Goal: Find specific page/section: Find specific page/section

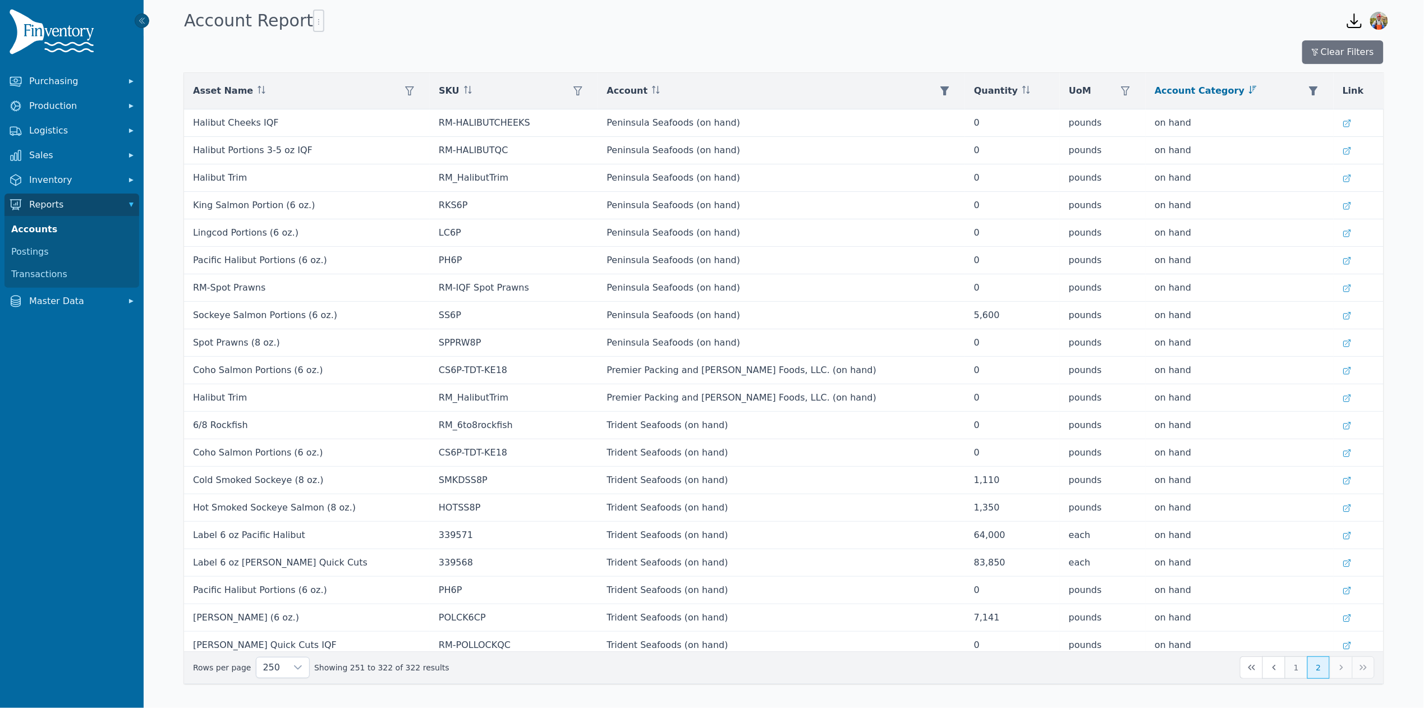
click at [1293, 666] on button "1" at bounding box center [1296, 668] width 22 height 22
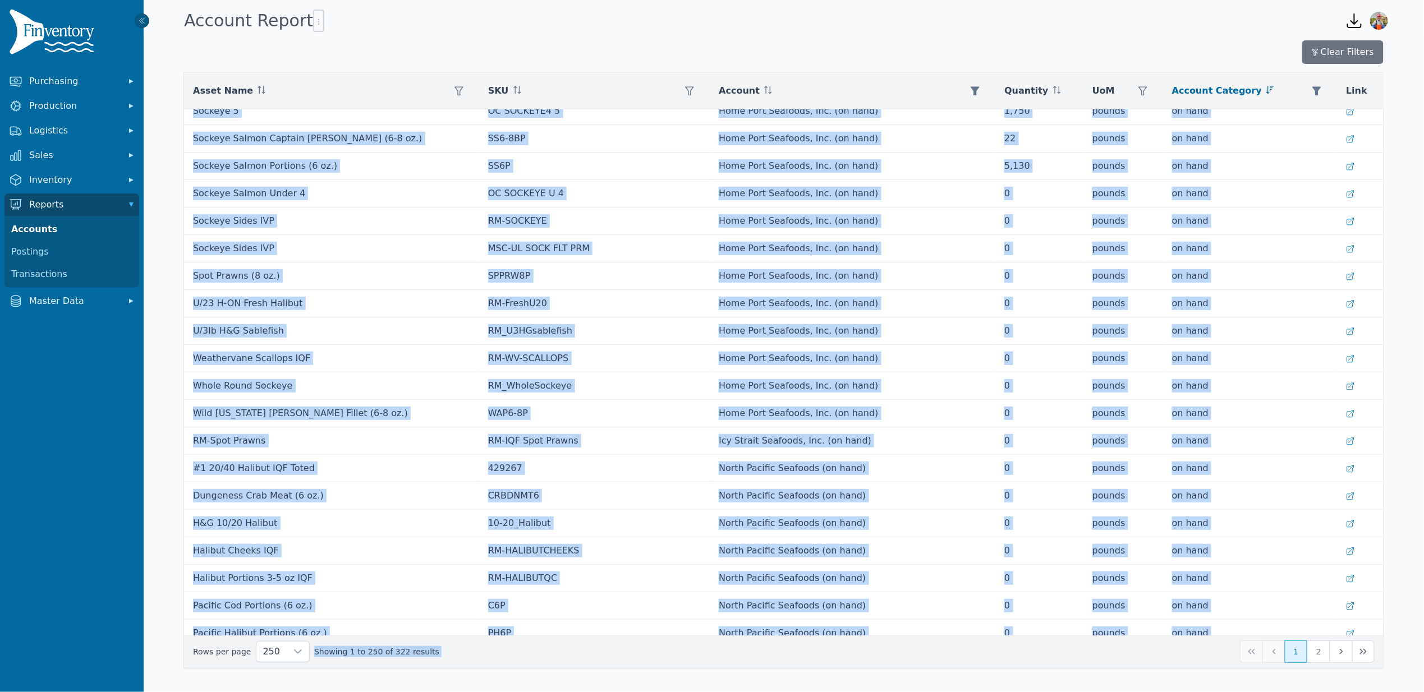
scroll to position [6394, 0]
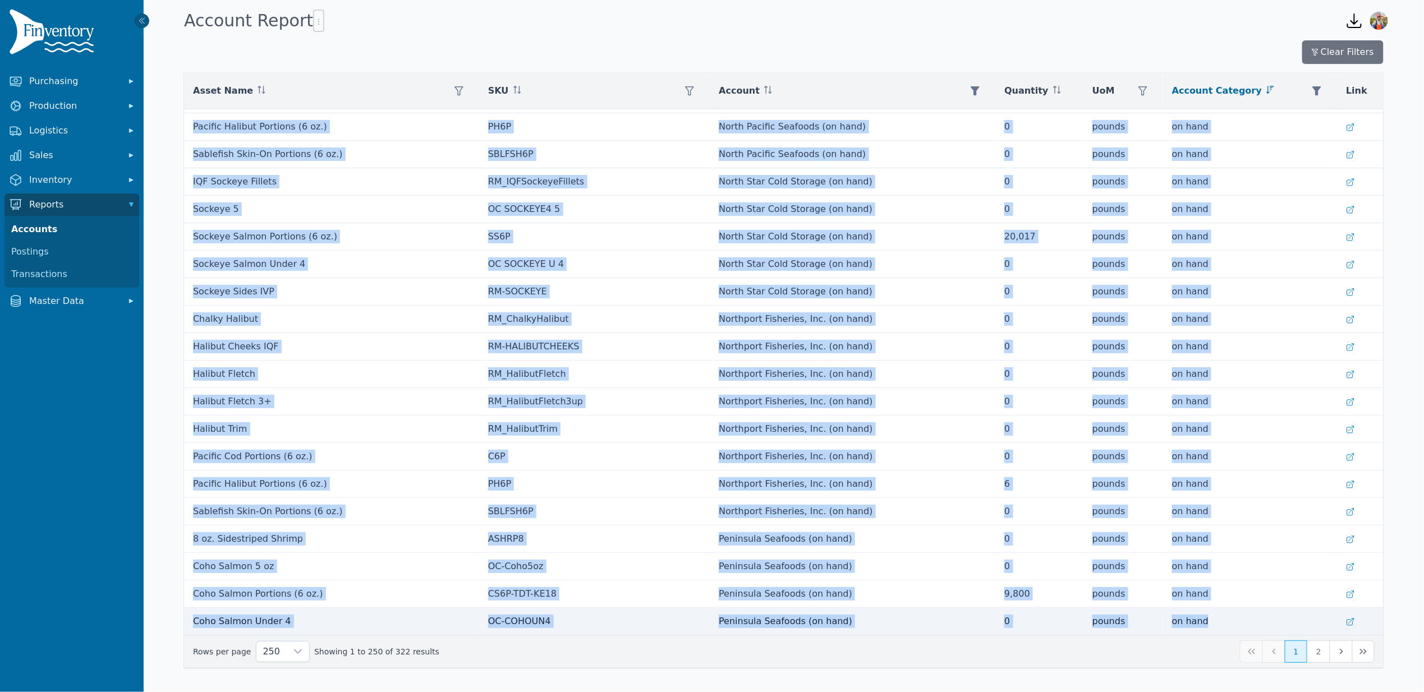
drag, startPoint x: 195, startPoint y: 121, endPoint x: 1203, endPoint y: 628, distance: 1128.0
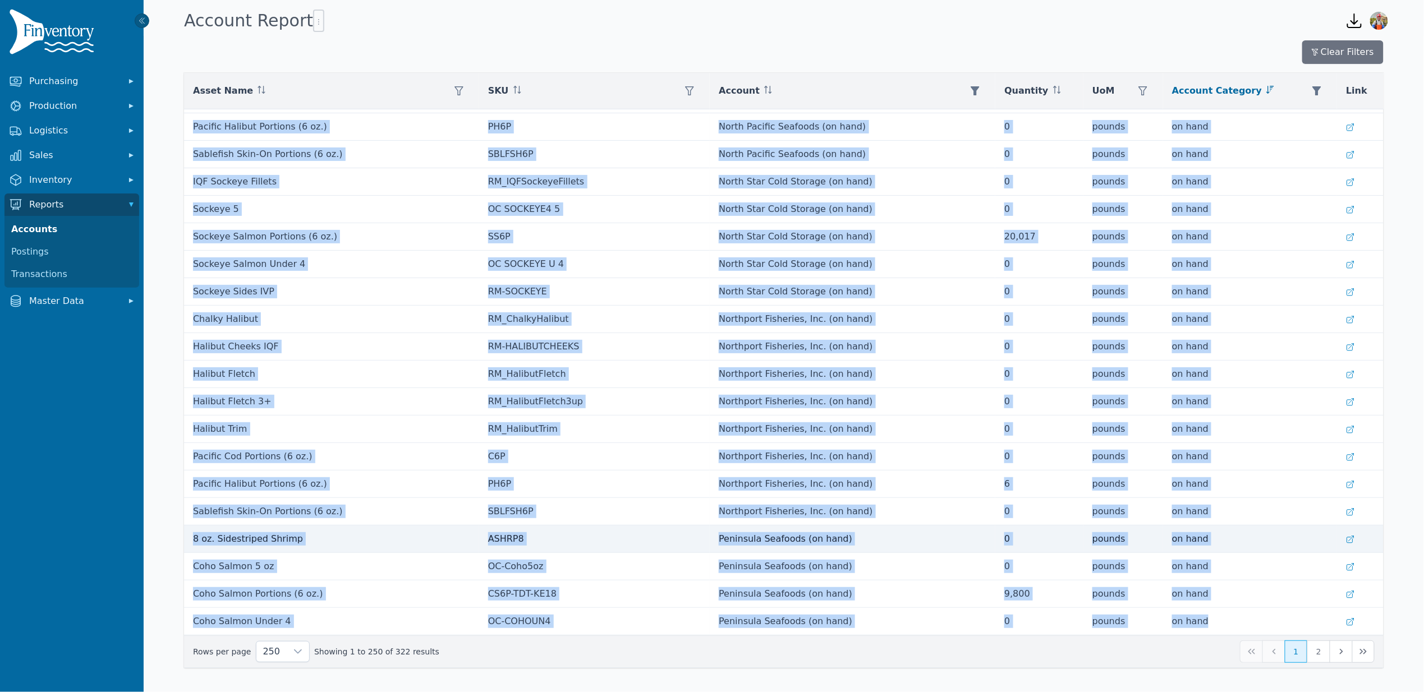
copy tbody "Weathervane Scallops IQF RM-WV-SCALLOPS [US_STATE] Weathervane Seafoods LLC (on…"
click at [1317, 653] on button "2" at bounding box center [1318, 652] width 22 height 22
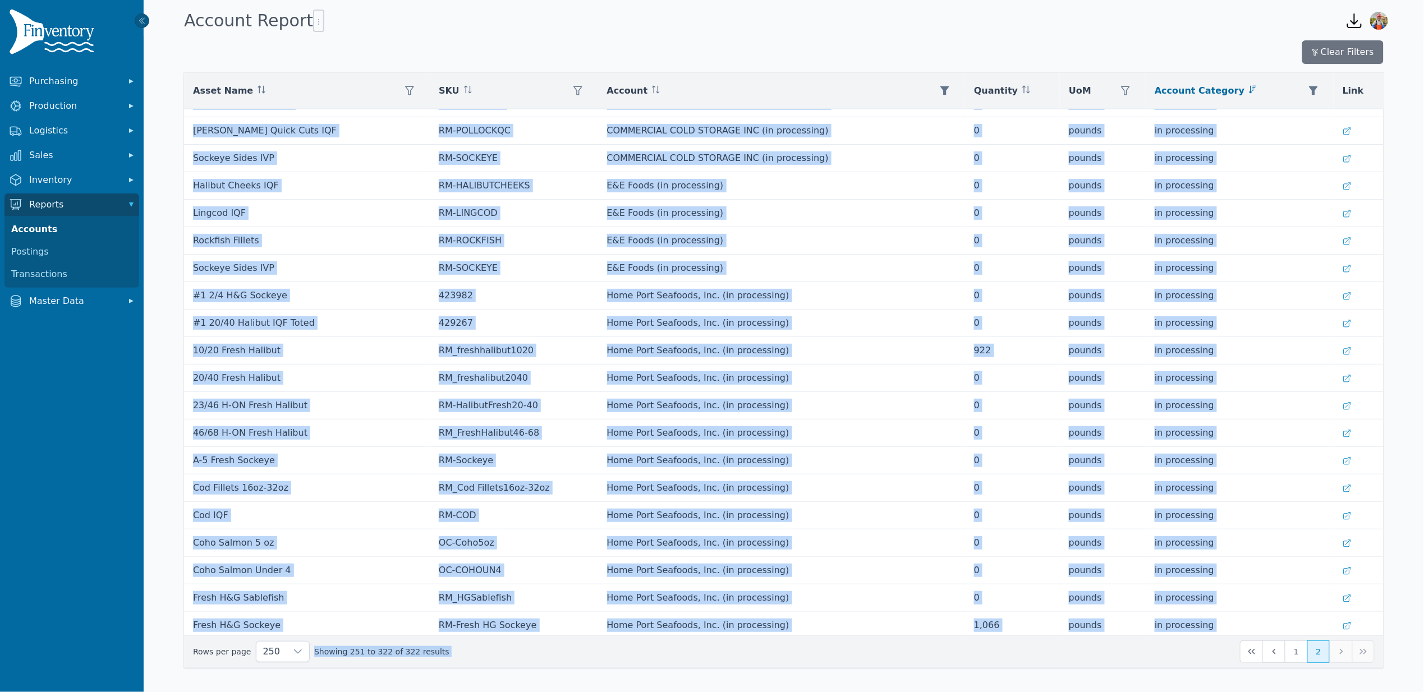
scroll to position [1466, 0]
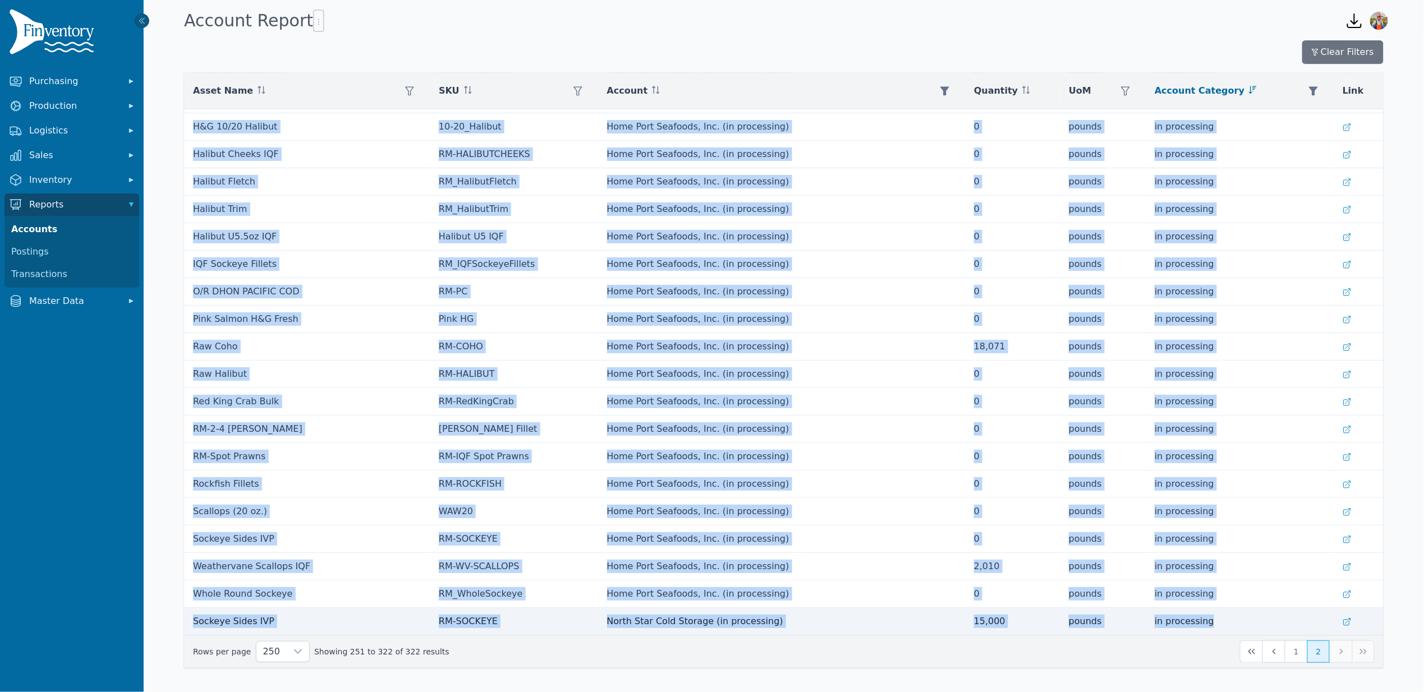
drag, startPoint x: 194, startPoint y: 123, endPoint x: 1268, endPoint y: 632, distance: 1188.7
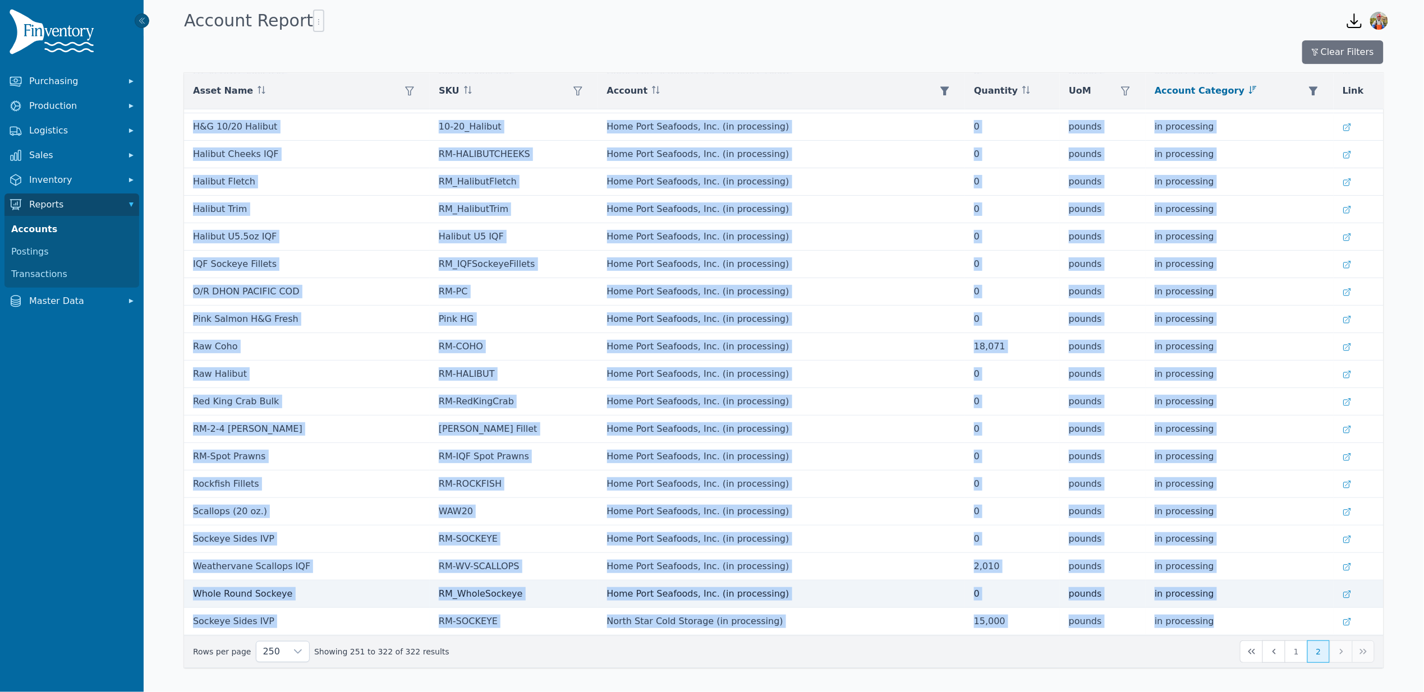
copy tbody "Halibut Cheeks IQF RM-HALIBUTCHEEKS Peninsula Seafoods (on hand) 0 pounds on ha…"
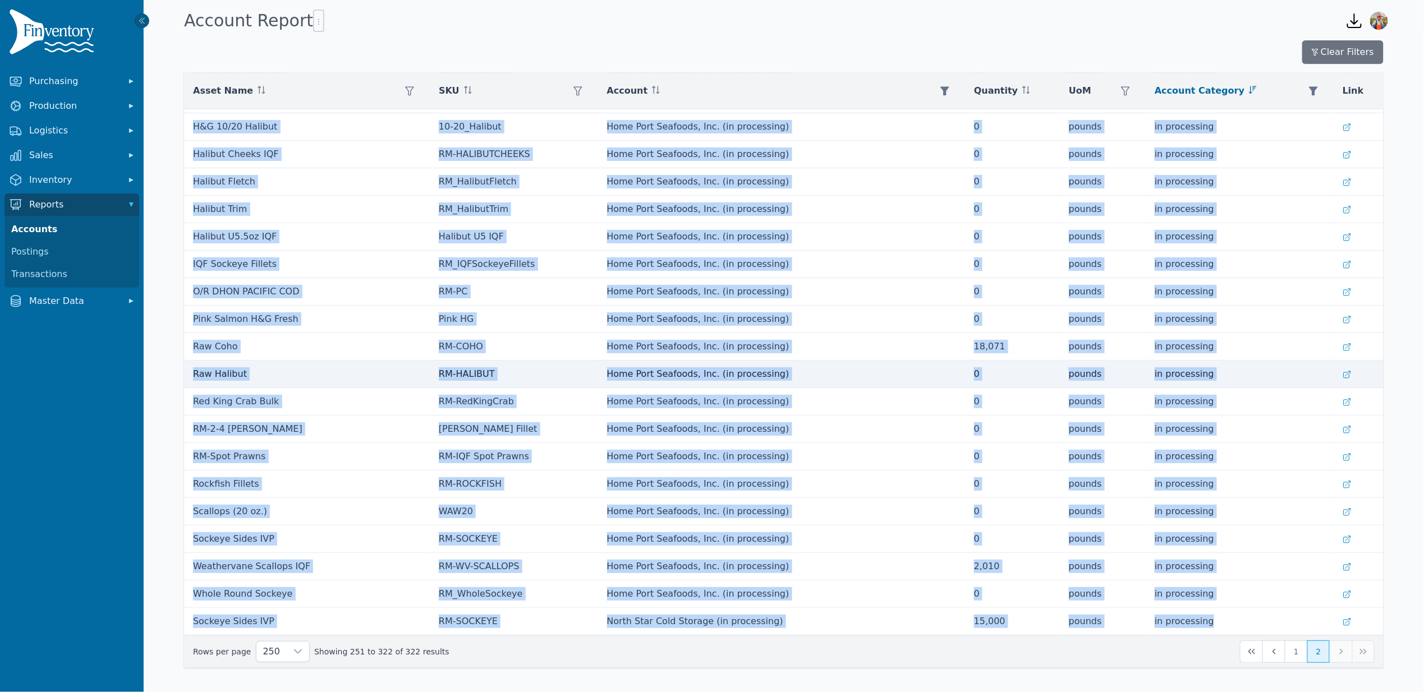
click at [829, 368] on td "Home Port Seafoods, Inc. (in processing)" at bounding box center [782, 374] width 368 height 27
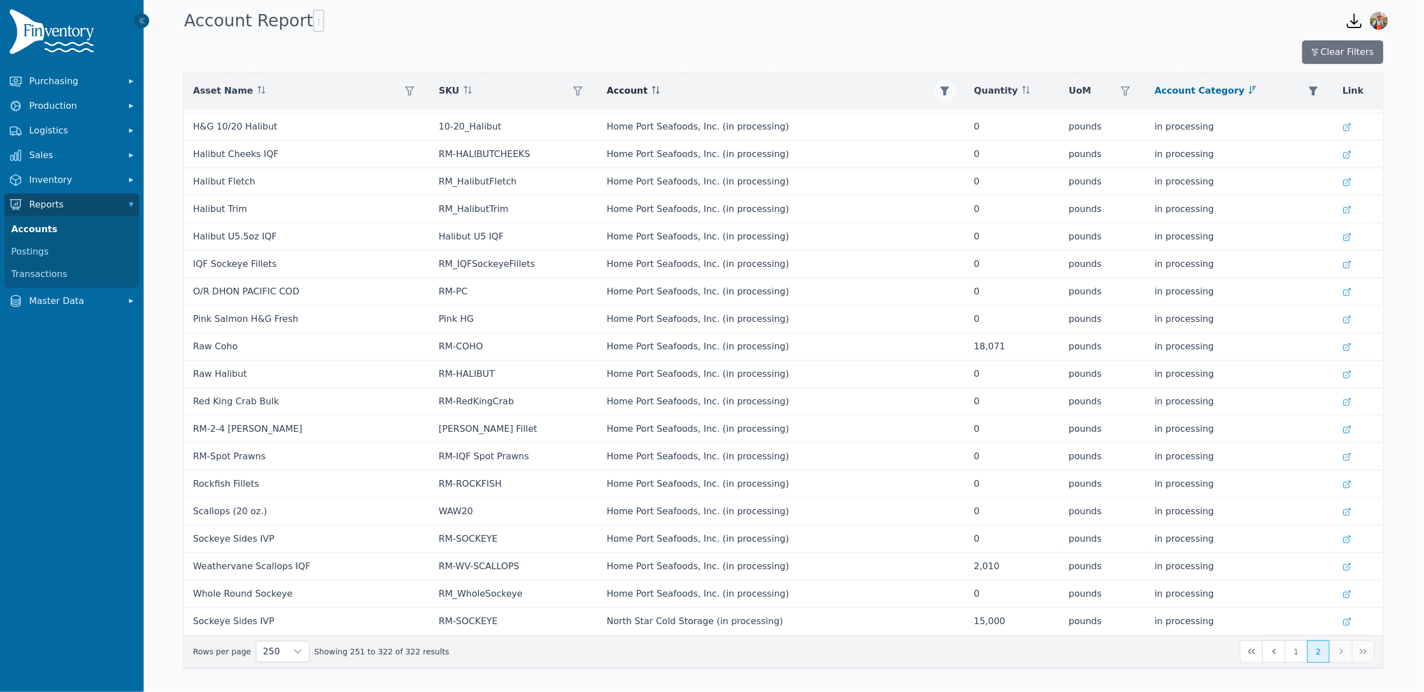
click at [934, 85] on button "button" at bounding box center [945, 91] width 22 height 22
click at [963, 121] on div "[US_STATE] Weathervane Seafoods LLC (supplier), Bellingham Cold Storage (proces…" at bounding box center [968, 122] width 97 height 22
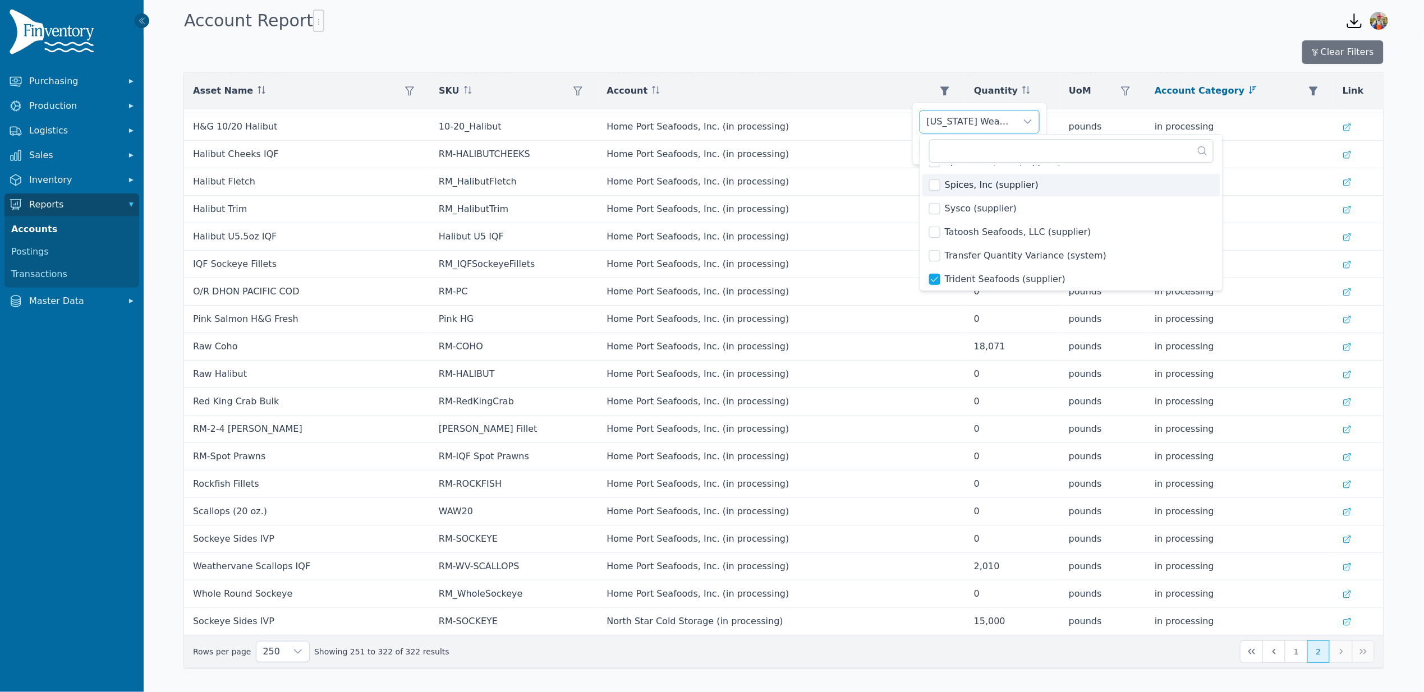
scroll to position [2218, 0]
click at [956, 149] on input "text" at bounding box center [1071, 151] width 284 height 24
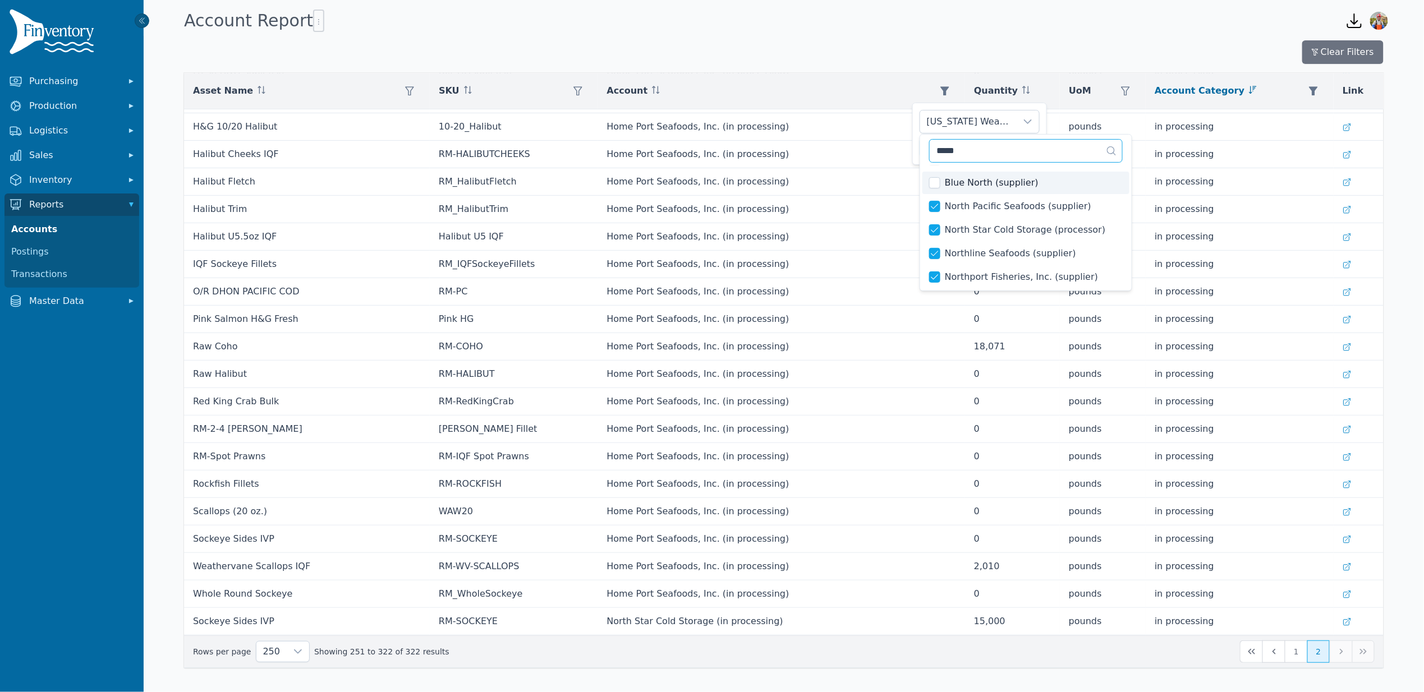
scroll to position [26, 0]
type input "*****"
click at [1302, 97] on button "button" at bounding box center [1313, 91] width 22 height 22
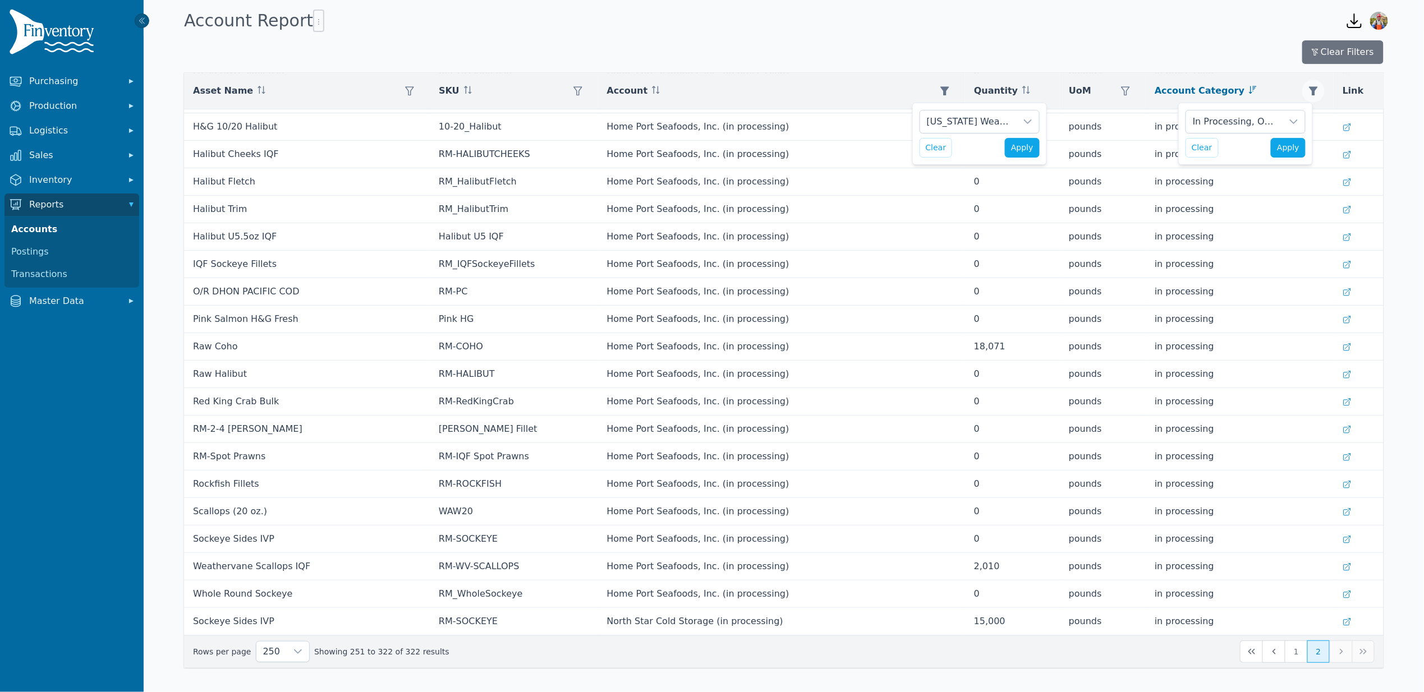
scroll to position [11, 8]
click at [1288, 119] on div at bounding box center [1294, 122] width 22 height 22
click at [1180, 116] on div "In Processing, On Hand Clear Apply" at bounding box center [1245, 134] width 135 height 62
click at [1294, 146] on span "Apply" at bounding box center [1288, 148] width 22 height 12
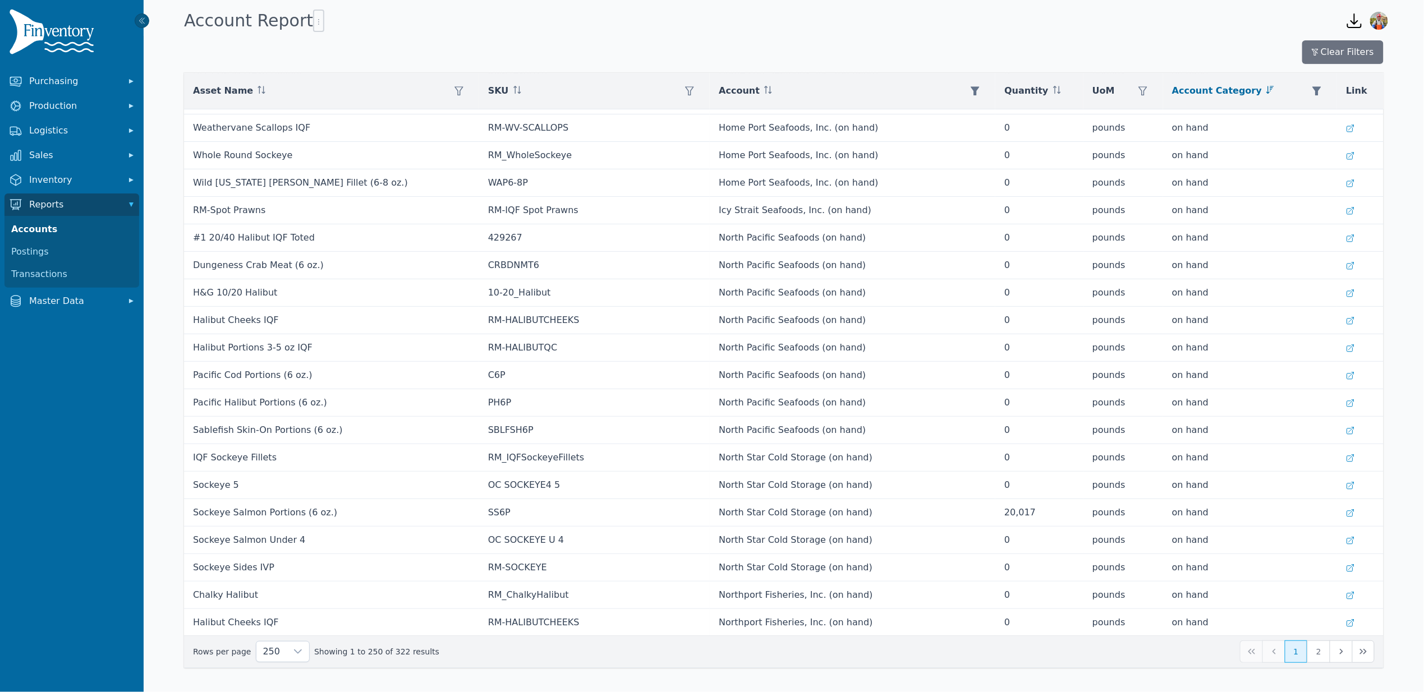
scroll to position [6394, 0]
